Goal: Check status: Check status

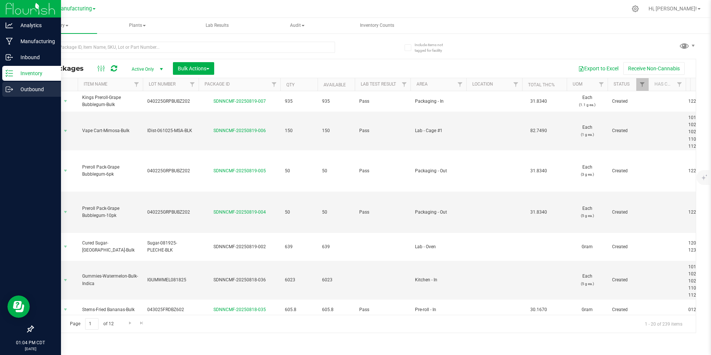
click at [28, 87] on p "Outbound" at bounding box center [35, 89] width 45 height 9
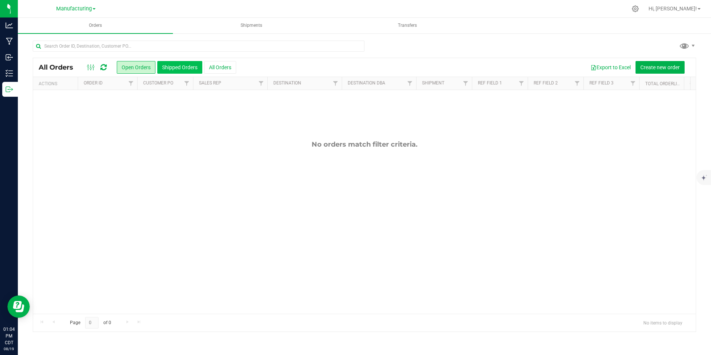
click at [172, 67] on button "Shipped Orders" at bounding box center [179, 67] width 45 height 13
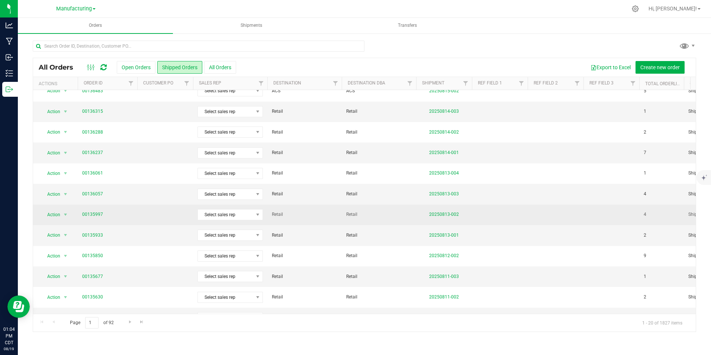
scroll to position [194, 0]
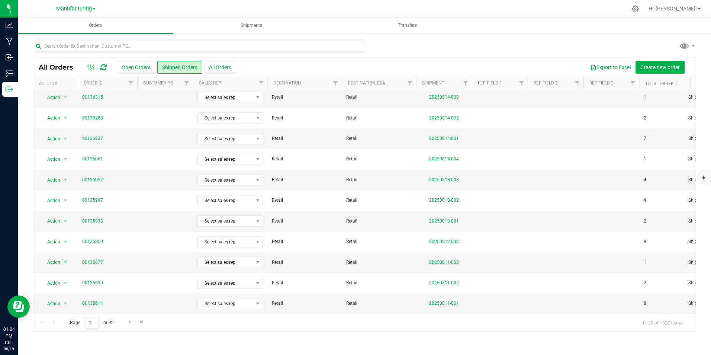
click at [126, 329] on div "Page 1 of 92 1 - 20 of 1827 items" at bounding box center [364, 323] width 663 height 18
click at [125, 327] on link "Go to the next page" at bounding box center [130, 322] width 11 height 10
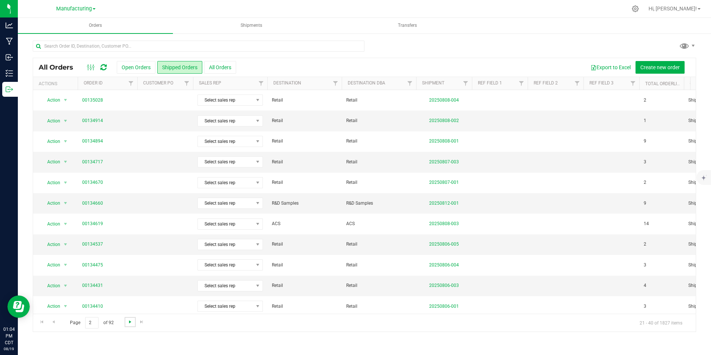
click at [130, 323] on span "Go to the next page" at bounding box center [130, 322] width 6 height 6
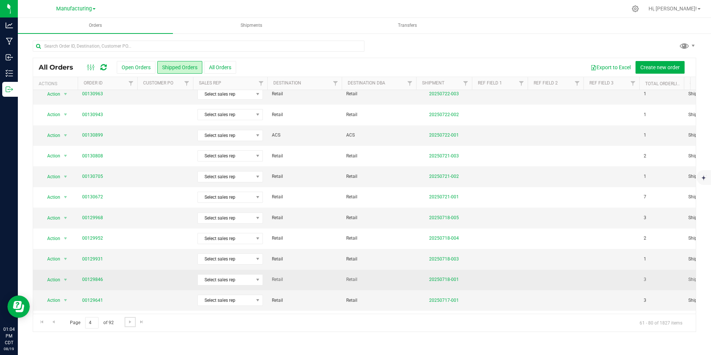
scroll to position [194, 0]
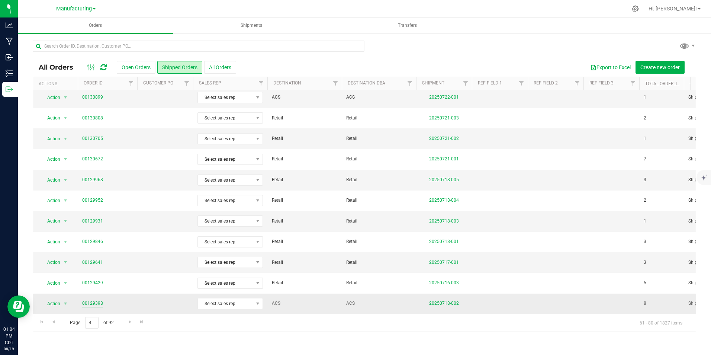
click at [94, 300] on link "00129398" at bounding box center [92, 303] width 21 height 7
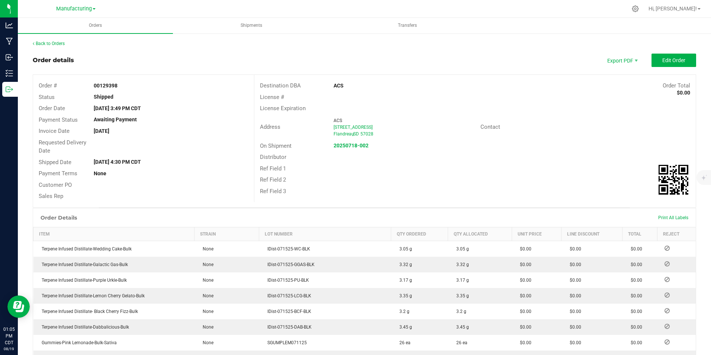
click at [47, 46] on div "Back to Orders" at bounding box center [364, 43] width 663 height 7
click at [48, 42] on link "Back to Orders" at bounding box center [49, 43] width 32 height 5
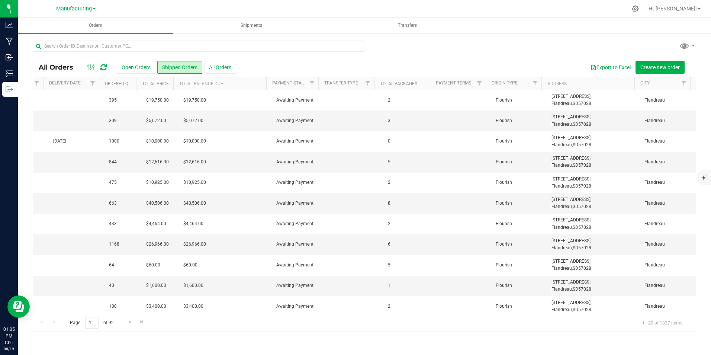
scroll to position [0, 327]
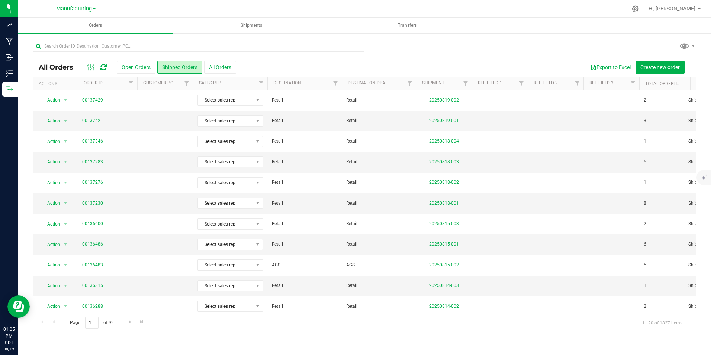
click at [325, 8] on div at bounding box center [380, 8] width 494 height 15
